Goal: Transaction & Acquisition: Register for event/course

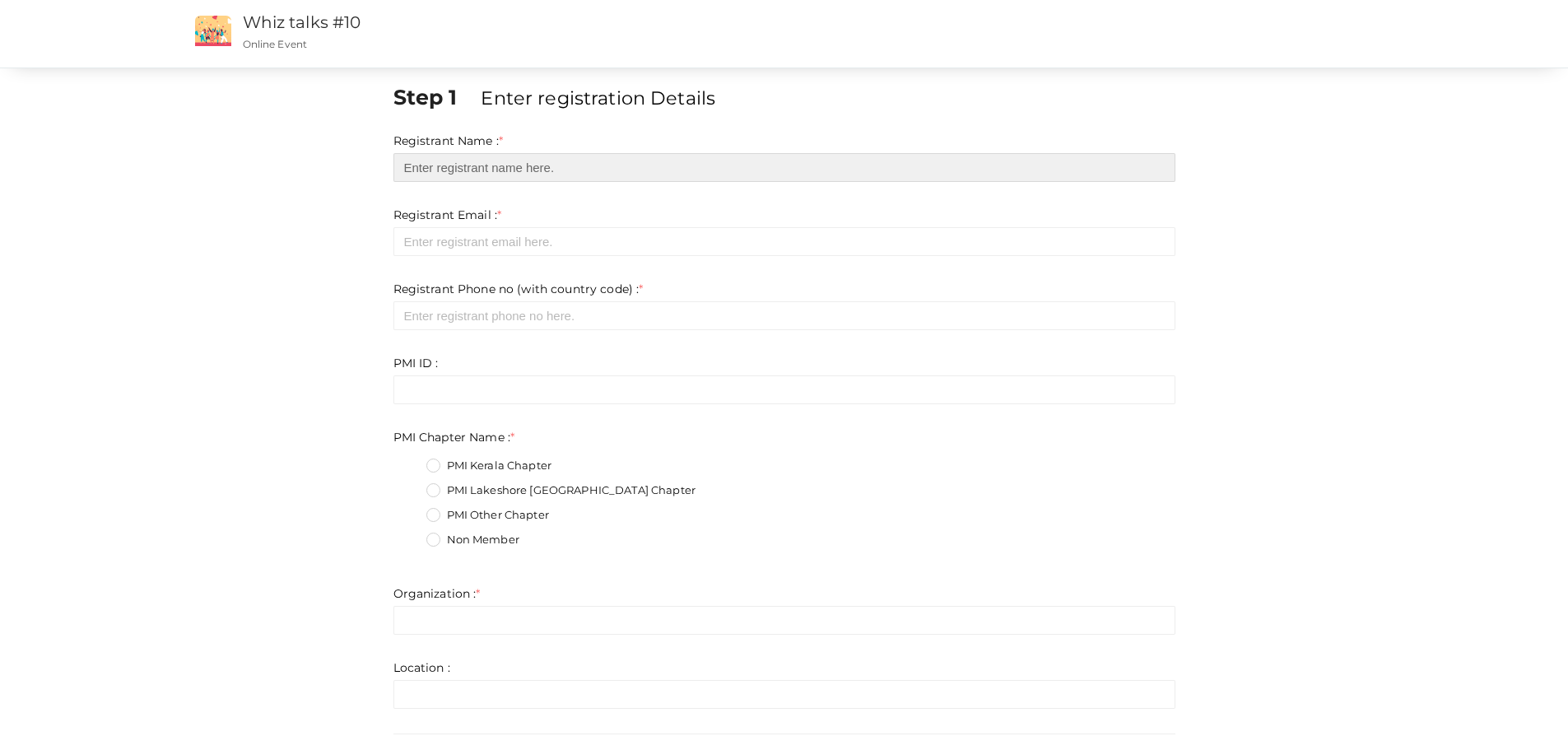
click at [427, 172] on input "text" at bounding box center [784, 168] width 782 height 29
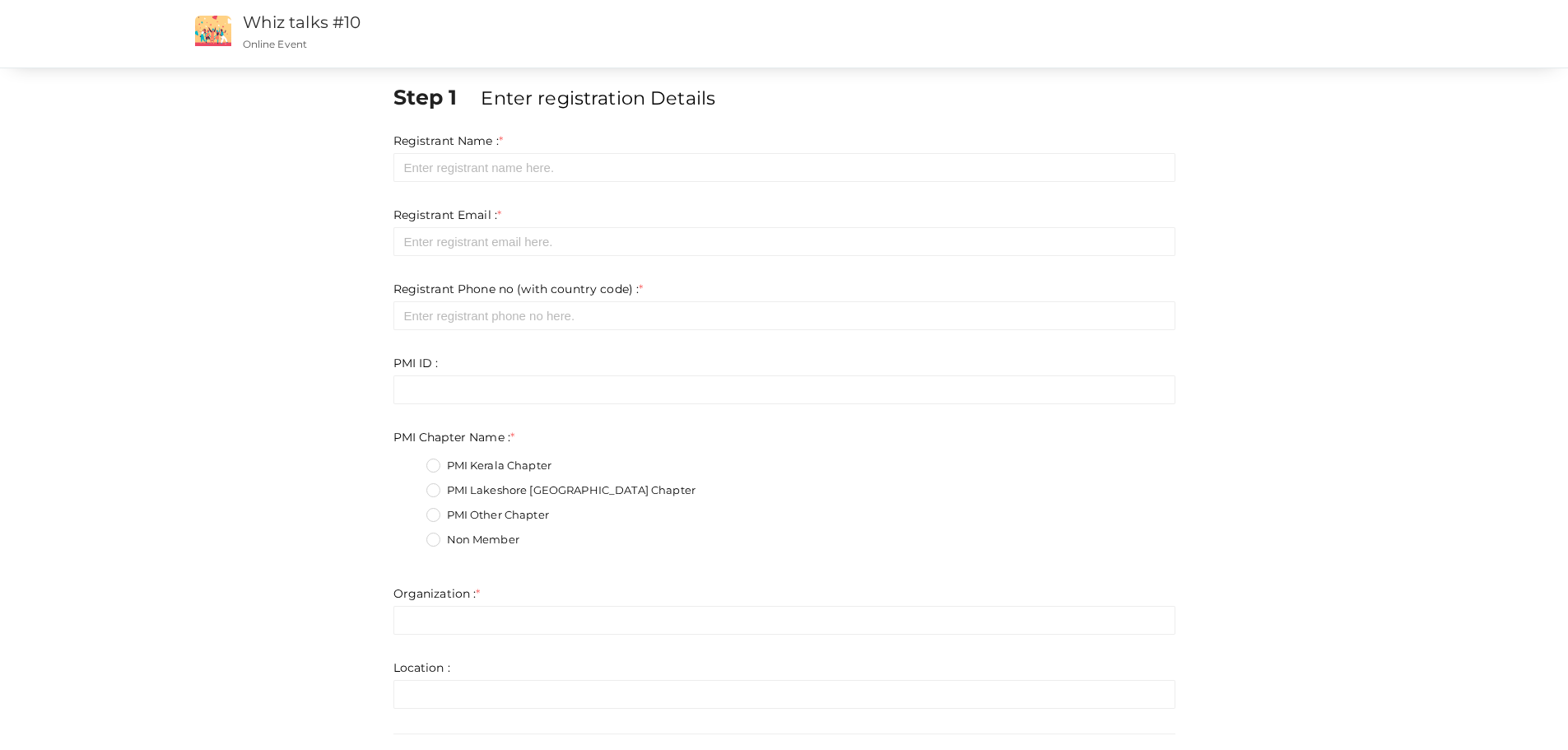
click at [305, 349] on div "Step 1 Enter registration Details Registrant Name : * Required. Invalid email I…" at bounding box center [784, 501] width 1234 height 837
click at [307, 375] on div "Step 1 Enter registration Details Registrant Name : * Required. Invalid email I…" at bounding box center [784, 501] width 1234 height 837
click at [308, 377] on div "Step 1 Enter registration Details Registrant Name : * Required. Invalid email I…" at bounding box center [784, 501] width 1234 height 837
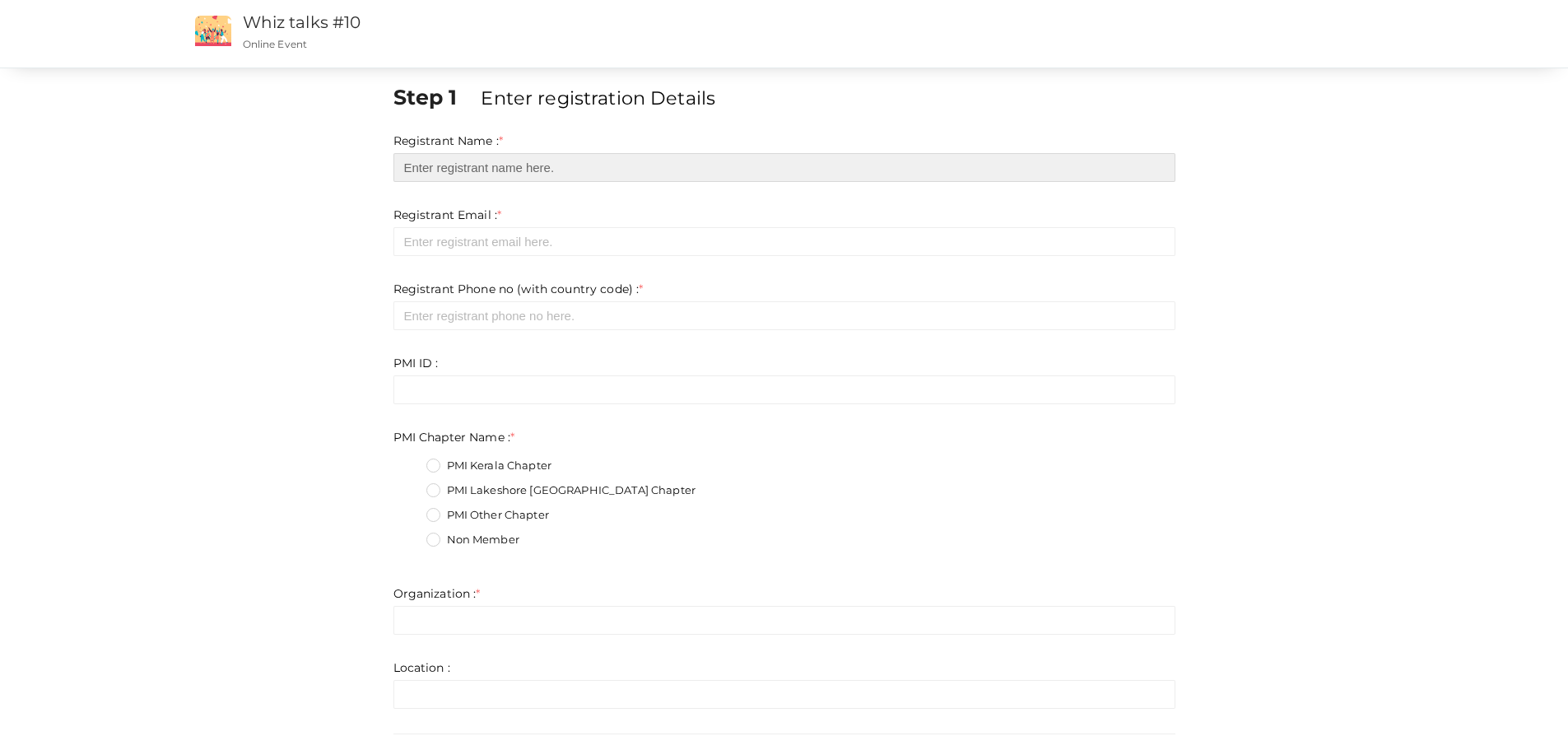
click at [458, 174] on input "text" at bounding box center [784, 168] width 782 height 29
type input "[PERSON_NAME] [PERSON_NAME]"
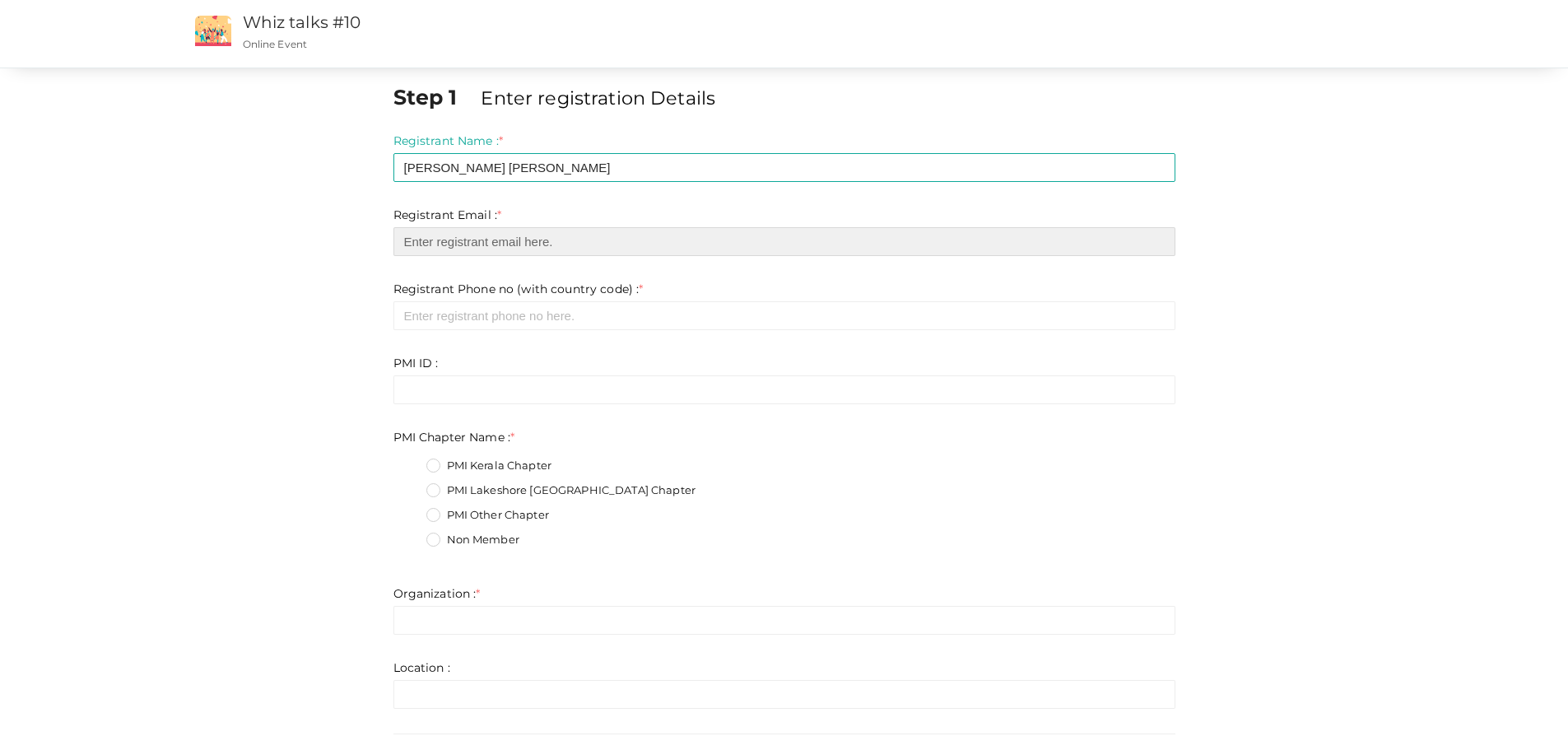
click at [518, 245] on input "email" at bounding box center [784, 242] width 782 height 29
type input "[EMAIL_ADDRESS][DOMAIN_NAME]"
click at [301, 340] on div "Step 1 Enter registration Details Registrant Name : * [PERSON_NAME] [PERSON_NAM…" at bounding box center [784, 507] width 1234 height 851
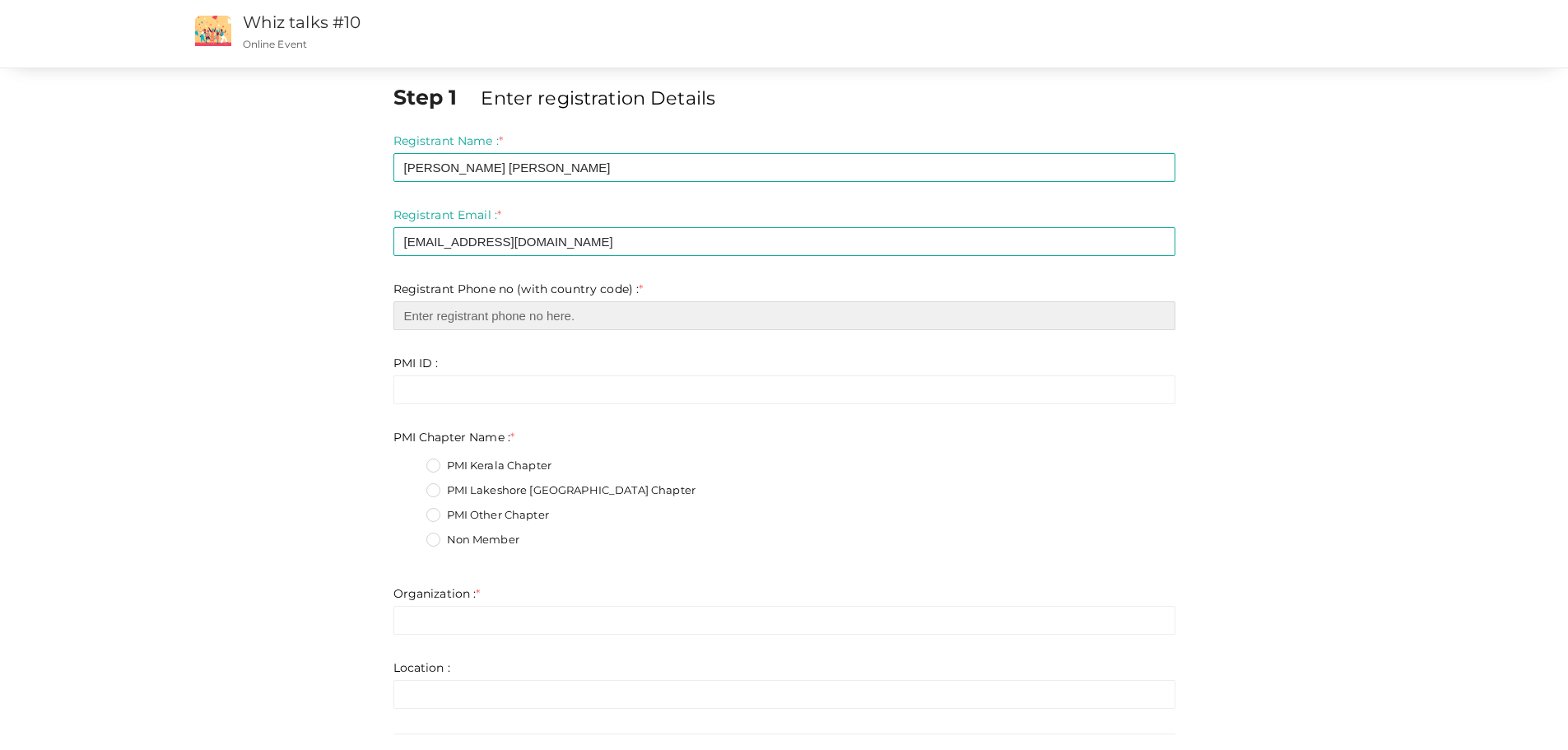
click at [537, 319] on input "number" at bounding box center [784, 316] width 782 height 29
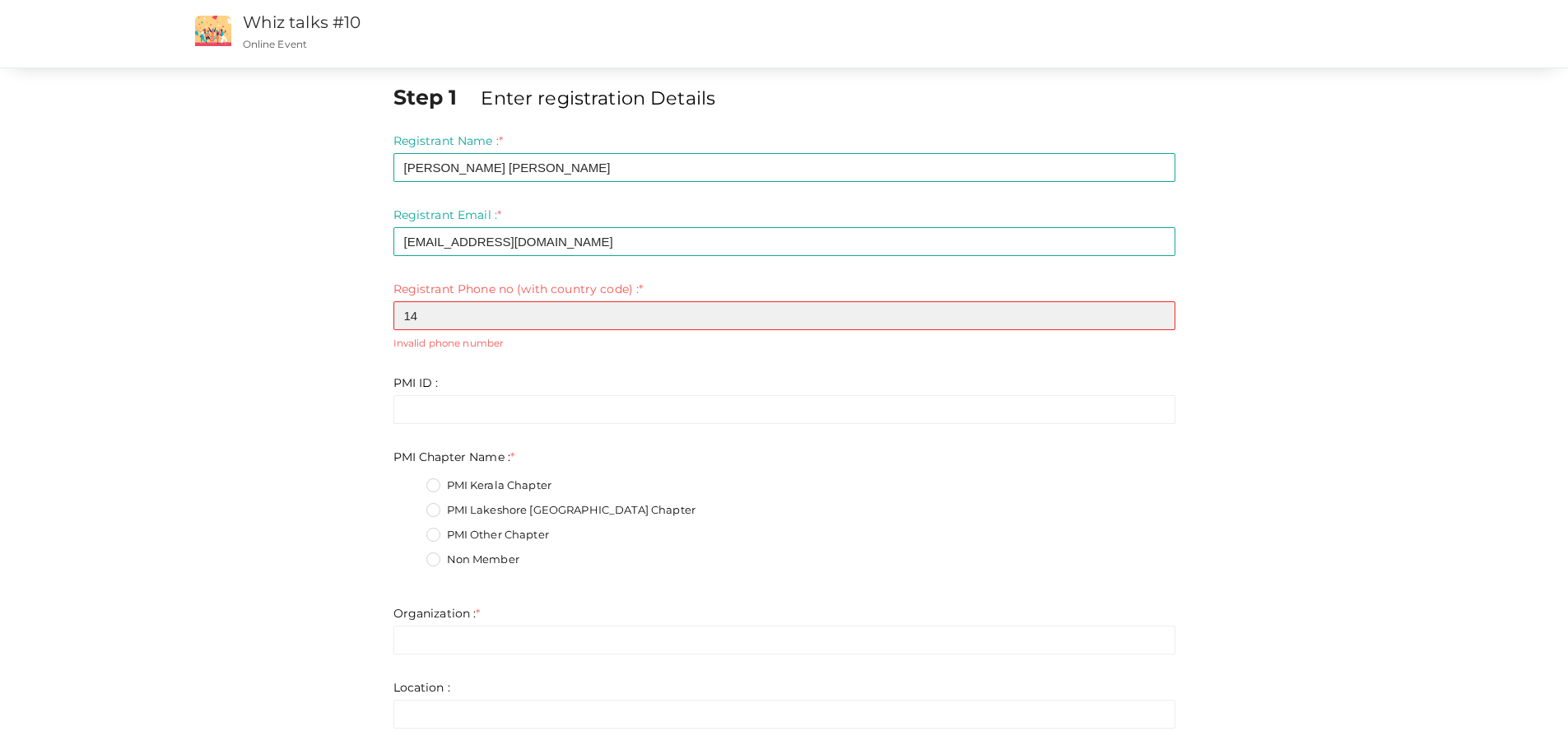
type input "1"
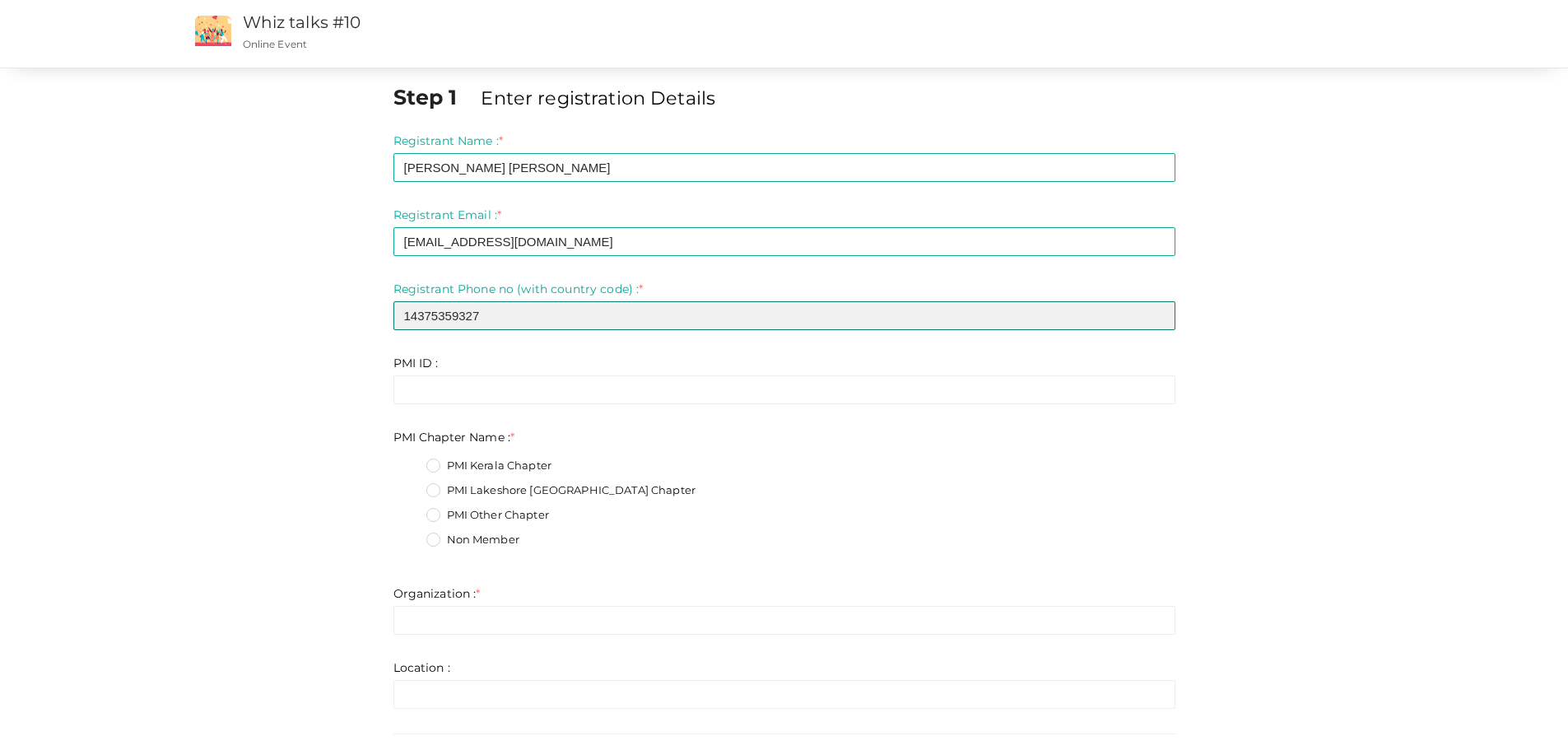
type input "14375359327"
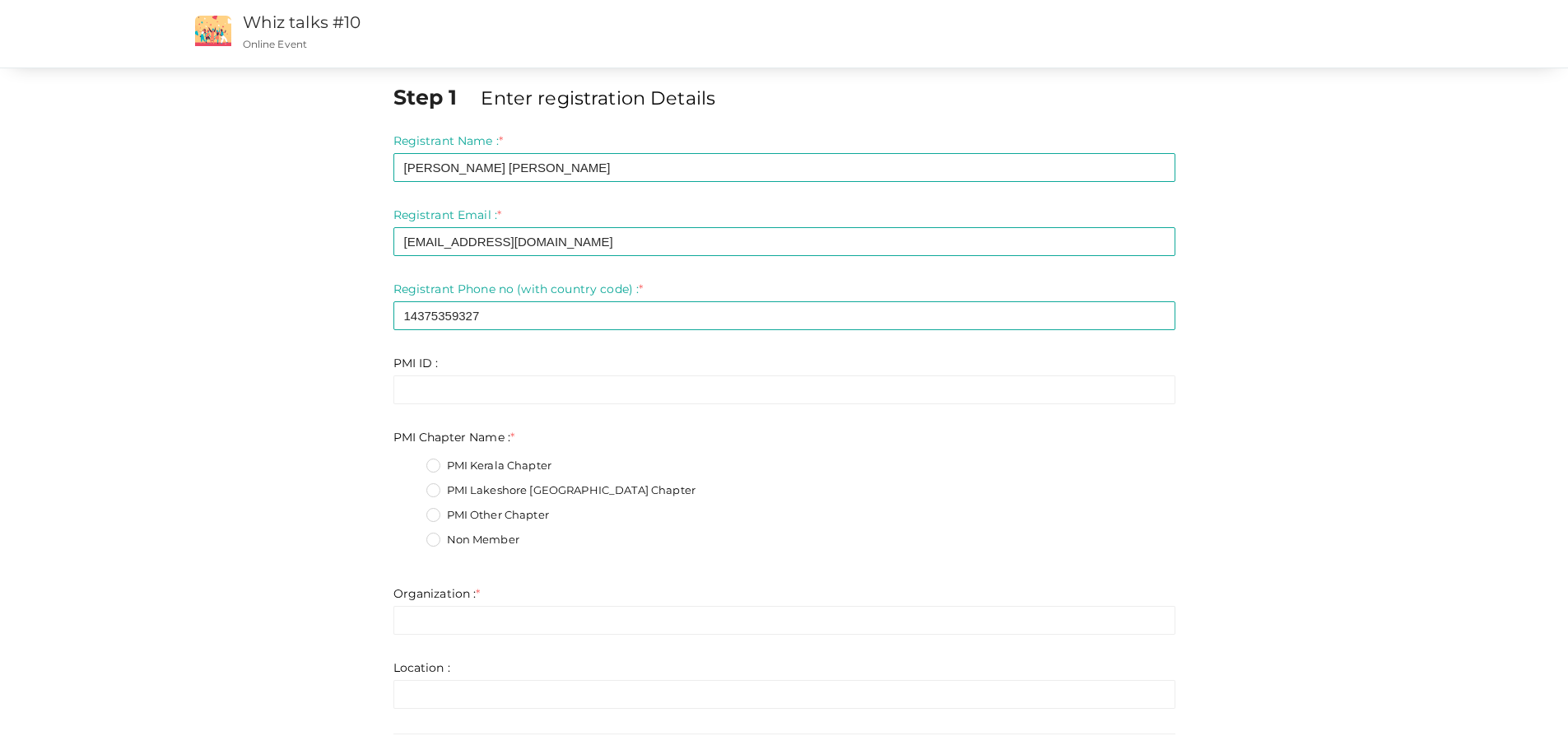
click at [320, 409] on div "Step 1 Enter registration Details Registrant Name : * [PERSON_NAME] [PERSON_NAM…" at bounding box center [784, 507] width 1234 height 851
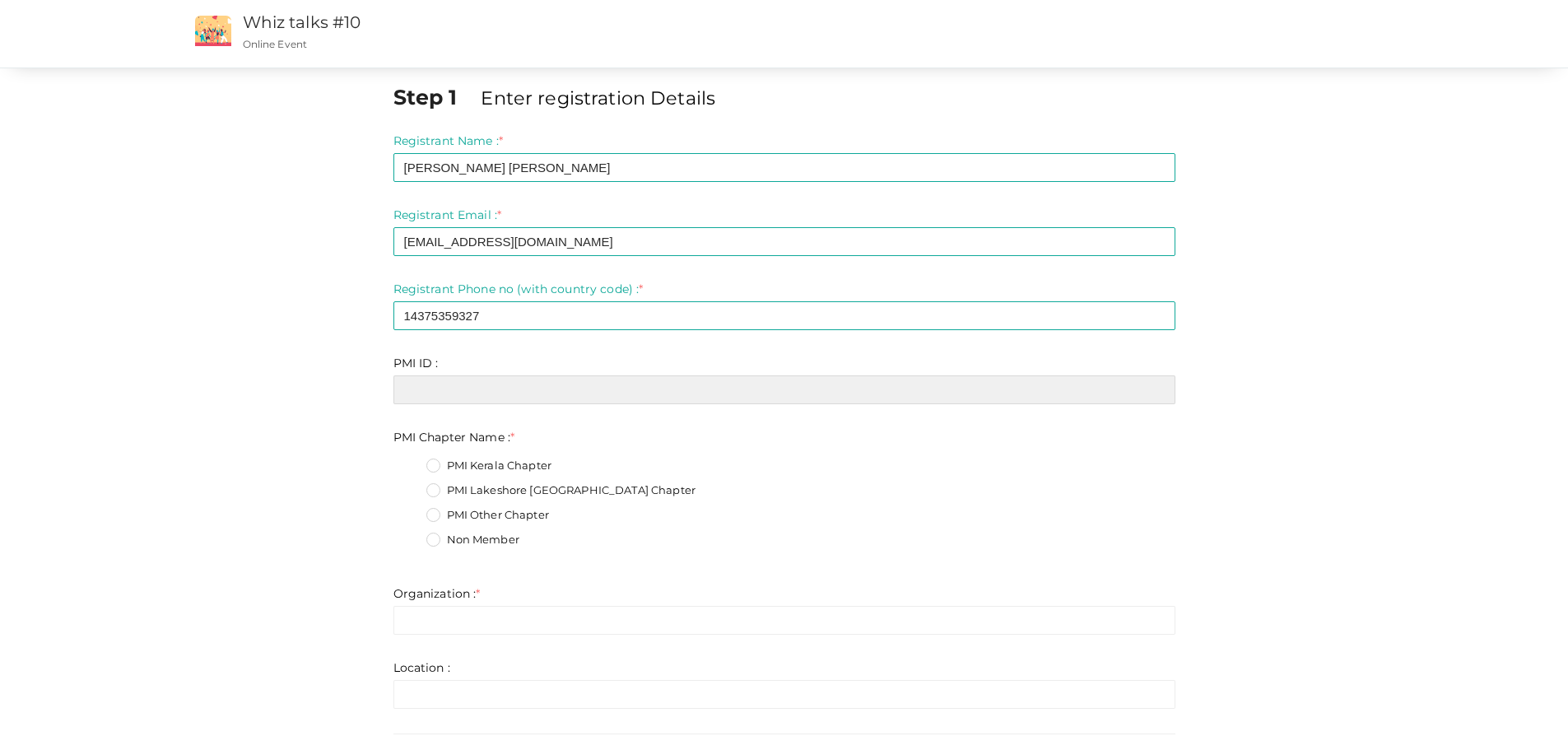
click at [438, 392] on input "text" at bounding box center [784, 389] width 782 height 29
paste input "11498729"
type input "11498729"
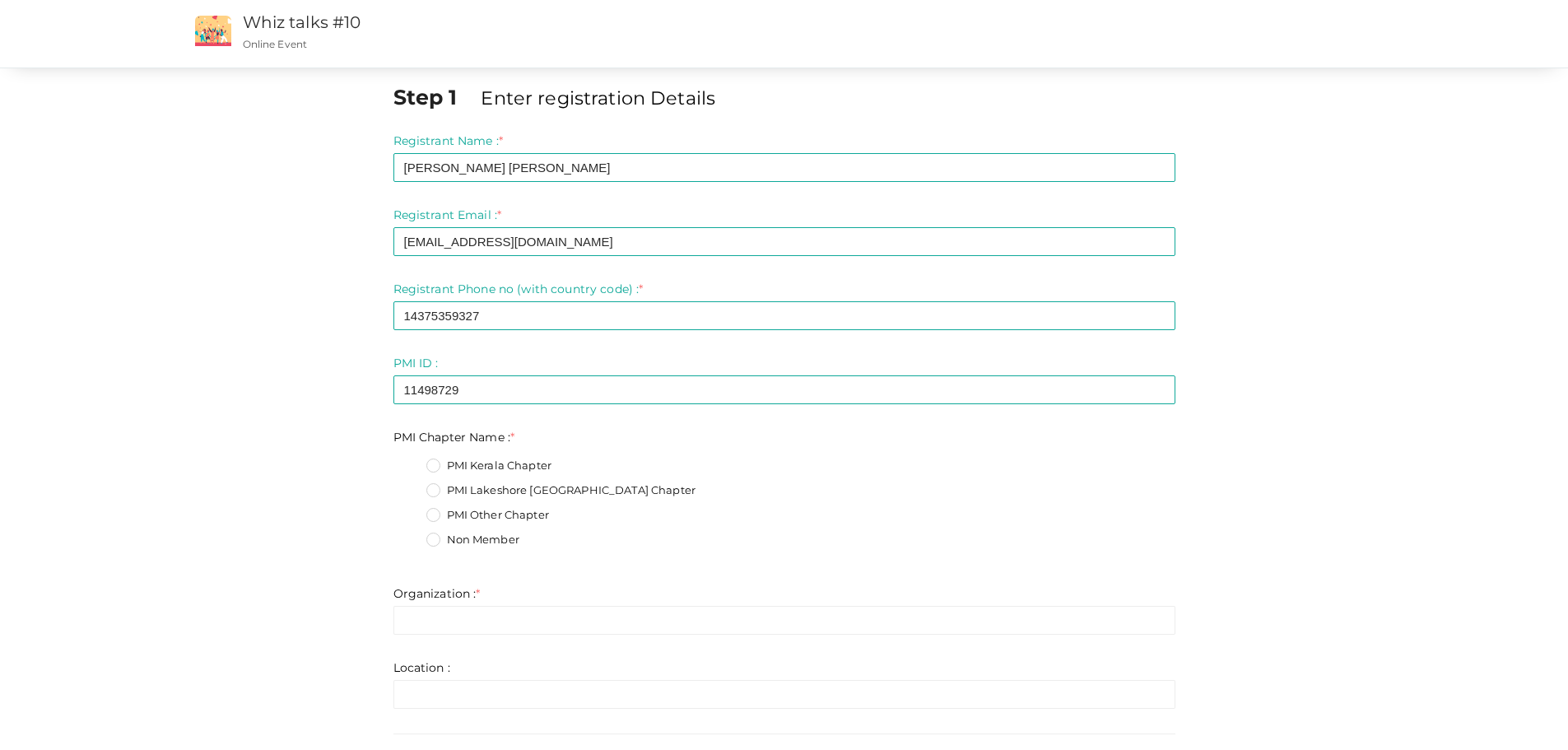
click at [331, 435] on div "Step 1 Enter registration Details Registrant Name : * [PERSON_NAME] [PERSON_NAM…" at bounding box center [784, 507] width 1234 height 851
click at [438, 491] on label "PMI Lakeshore [GEOGRAPHIC_DATA] Chapter" at bounding box center [561, 490] width 269 height 16
click at [410, 485] on Name\+1 "PMI Lakeshore [GEOGRAPHIC_DATA] Chapter" at bounding box center [410, 485] width 0 height 0
click at [357, 500] on div "Step 1 Enter registration Details Registrant Name : * [PERSON_NAME] [PERSON_NAM…" at bounding box center [784, 507] width 1234 height 851
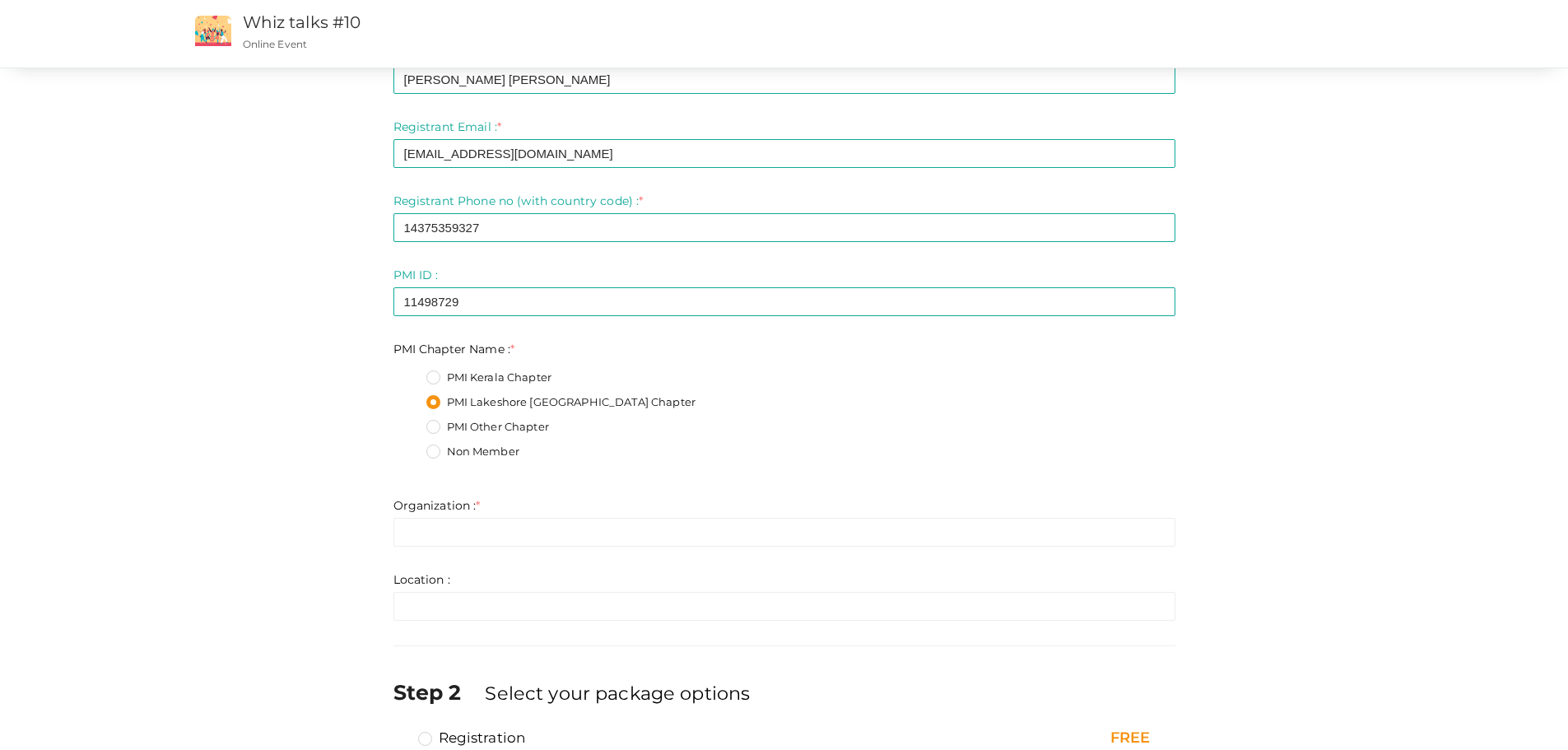
scroll to position [224, 0]
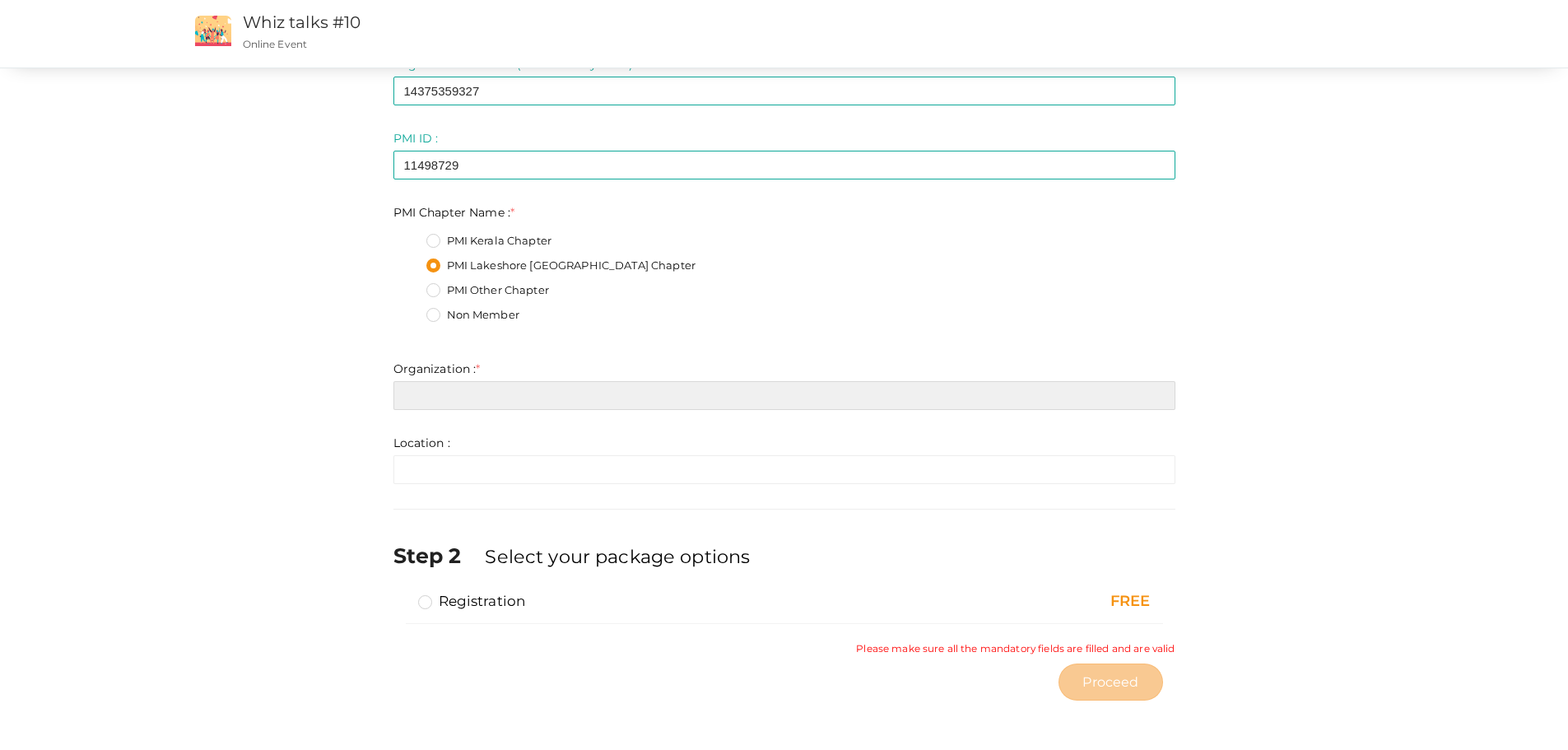
click at [450, 400] on input "text" at bounding box center [784, 395] width 782 height 29
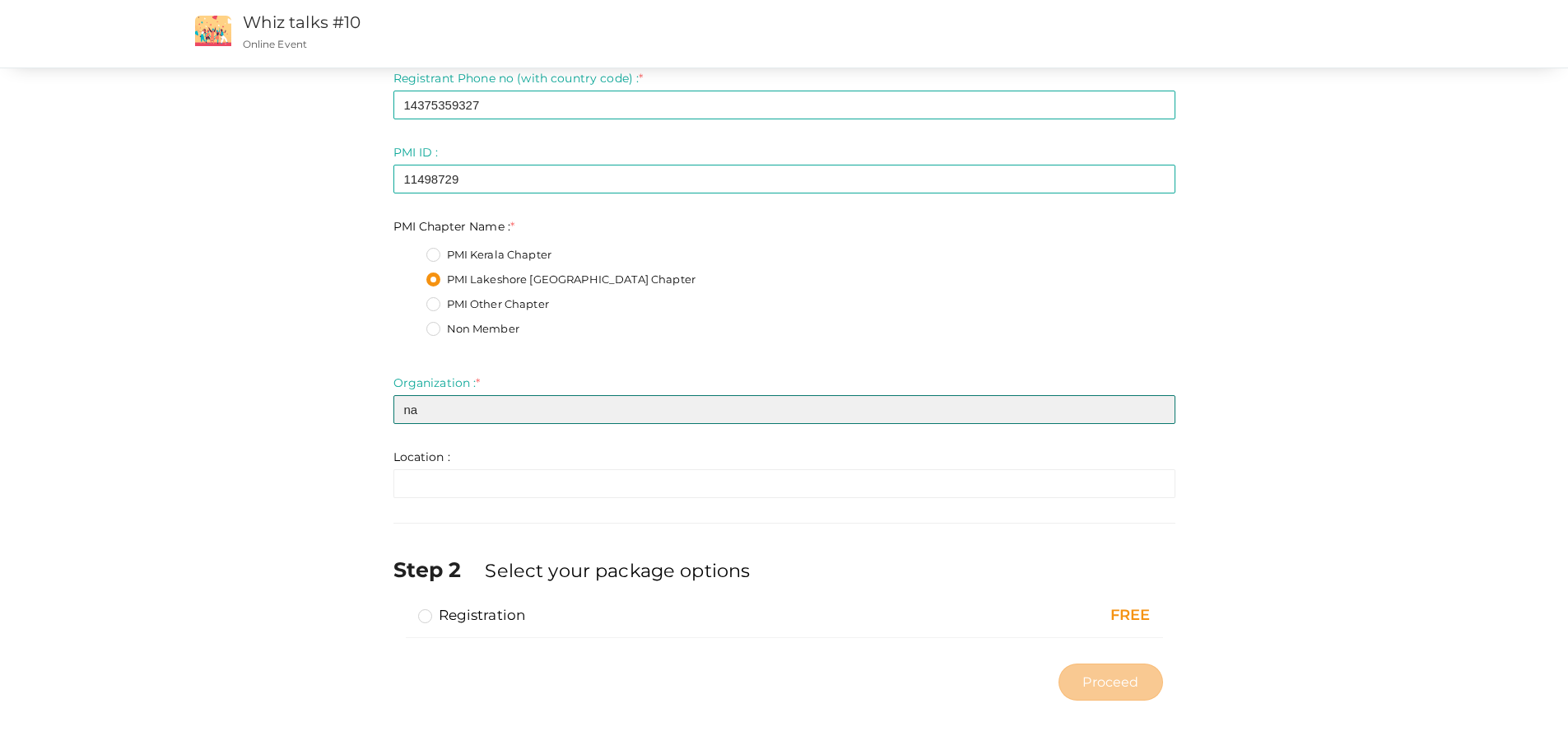
type input "n"
type input "NA"
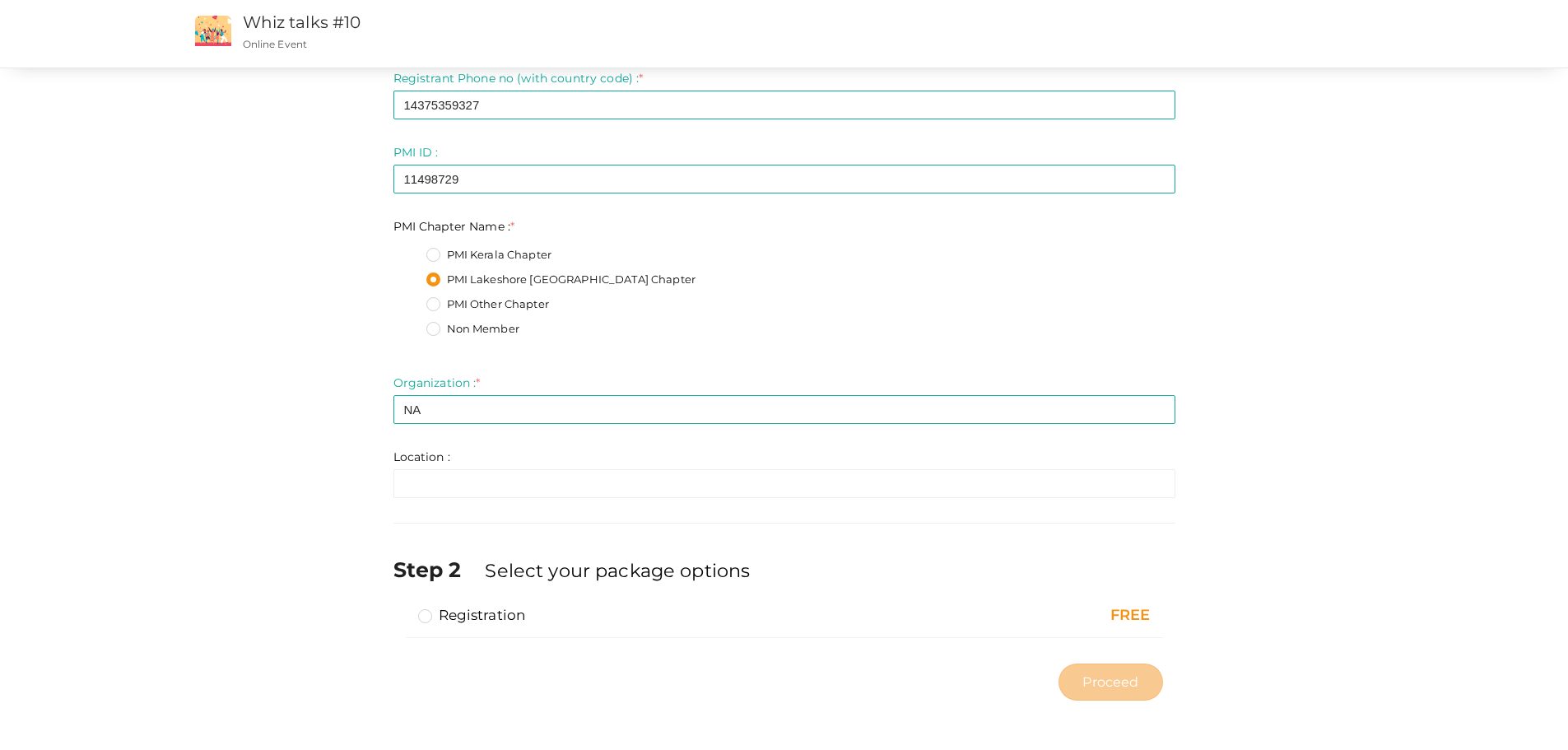
click at [326, 484] on div "Step 1 Enter registration Details Registrant Name : * [PERSON_NAME] [PERSON_NAM…" at bounding box center [784, 290] width 1234 height 837
click at [286, 626] on div "Step 1 Enter registration Details Registrant Name : * [PERSON_NAME] [PERSON_NAM…" at bounding box center [784, 290] width 1234 height 837
click at [427, 618] on label "Registration" at bounding box center [472, 615] width 107 height 20
click at [402, 608] on input "Registration" at bounding box center [402, 608] width 0 height 0
click at [1104, 687] on span "Proceed" at bounding box center [1111, 682] width 56 height 19
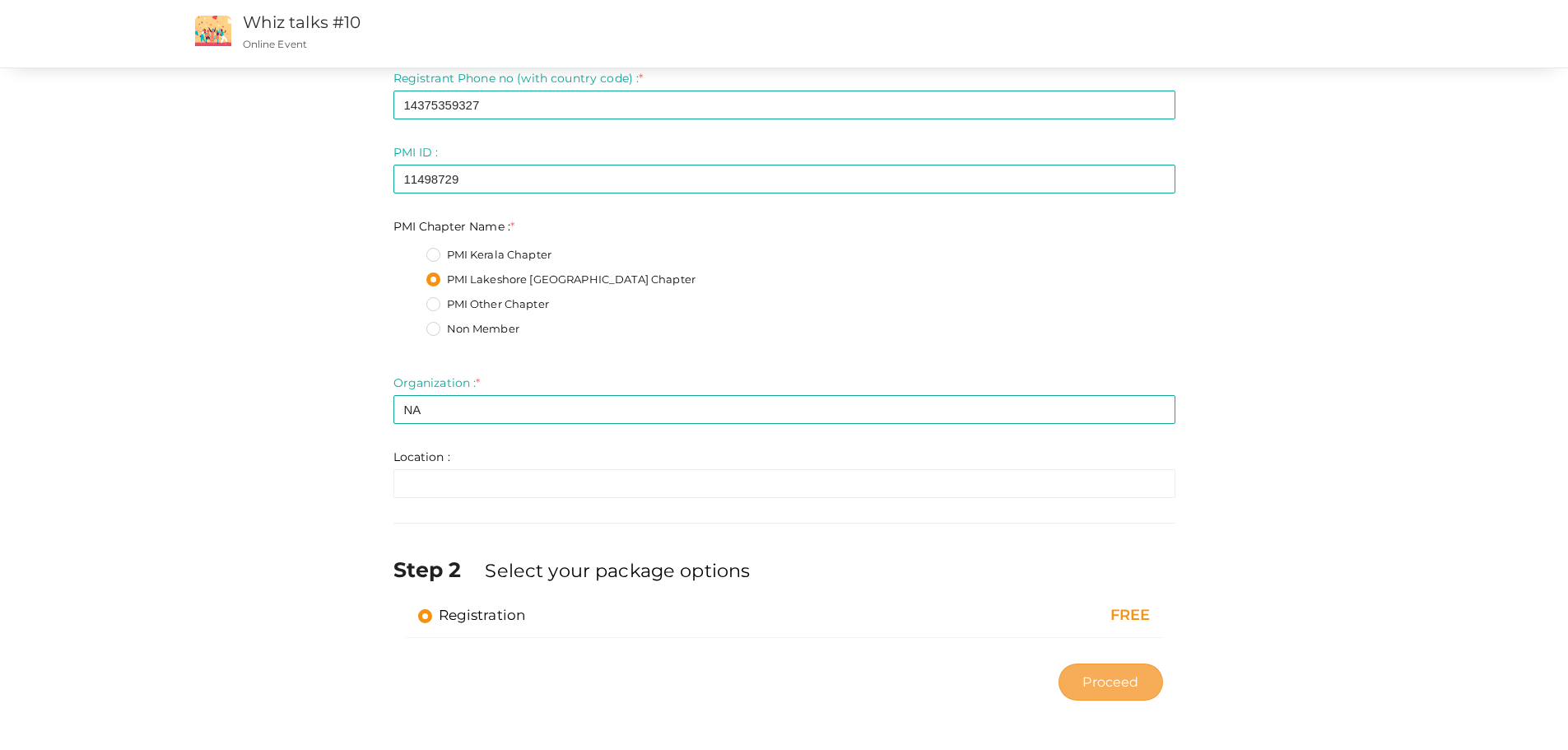
type input "N/A"
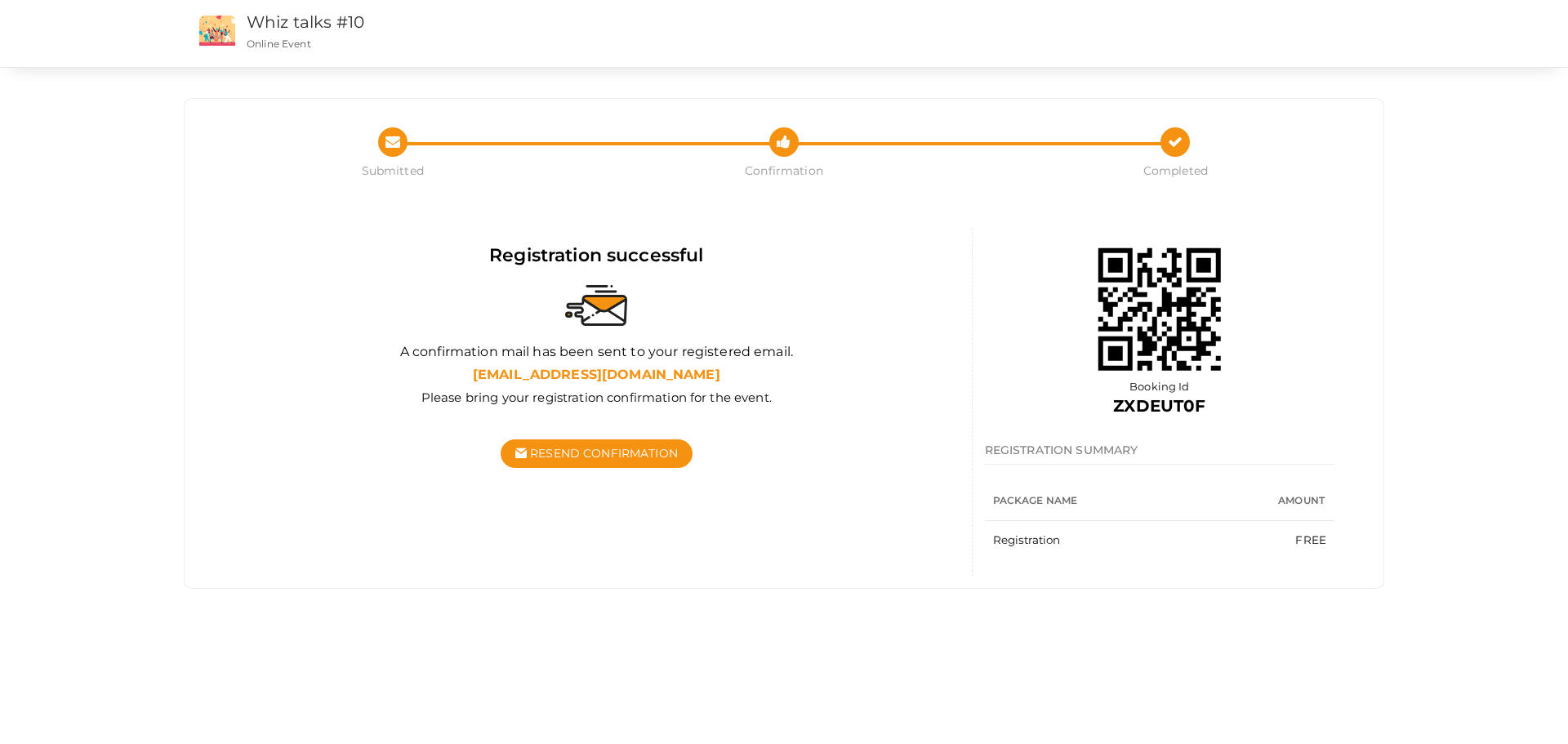
click at [280, 395] on div "Please bring your registration confirmation for the event." at bounding box center [596, 400] width 726 height 21
click at [277, 302] on div at bounding box center [596, 305] width 726 height 75
click at [274, 315] on div at bounding box center [596, 305] width 726 height 75
